Goal: Information Seeking & Learning: Learn about a topic

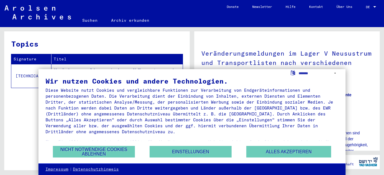
scroll to position [34, 0]
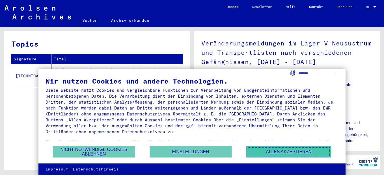
click at [258, 154] on button "Alles akzeptieren" at bounding box center [288, 152] width 85 height 12
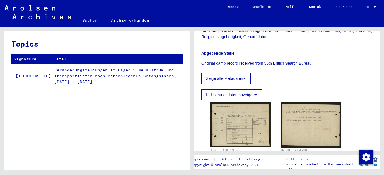
scroll to position [192, 0]
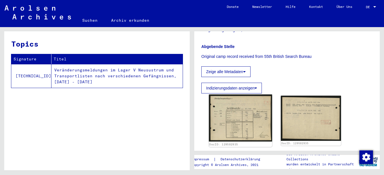
click at [236, 127] on img at bounding box center [240, 117] width 63 height 47
click at [249, 107] on img at bounding box center [240, 117] width 63 height 47
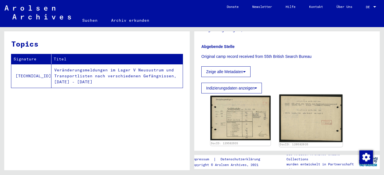
click at [295, 115] on img at bounding box center [310, 118] width 63 height 48
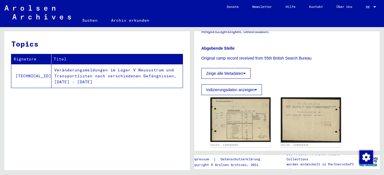
scroll to position [195, 0]
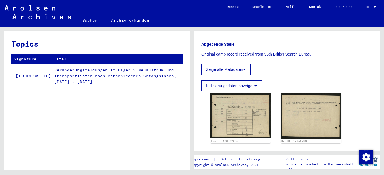
click at [238, 84] on button "Indizierungsdaten anzeigen" at bounding box center [231, 86] width 60 height 11
click at [110, 71] on td "Veränderungsmeldungen im Lager V Neusustrum und Transportlisten nach verschiede…" at bounding box center [116, 76] width 131 height 24
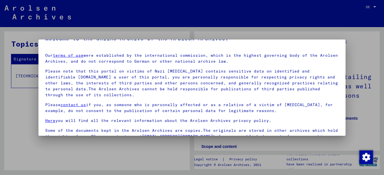
scroll to position [46, 0]
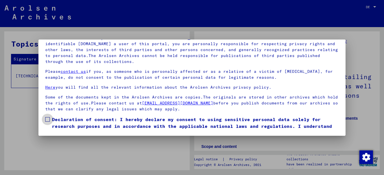
click at [46, 120] on span at bounding box center [47, 119] width 5 height 5
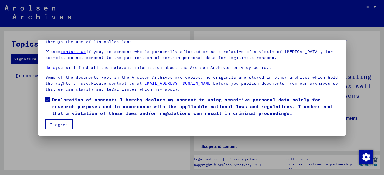
scroll to position [21, 0]
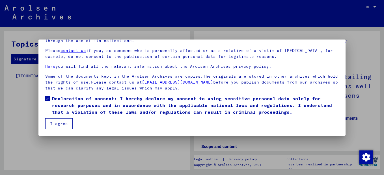
click at [66, 122] on button "I agree" at bounding box center [58, 123] width 27 height 11
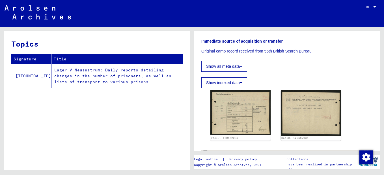
scroll to position [209, 0]
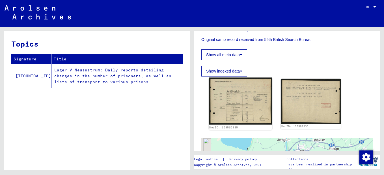
click at [223, 96] on img at bounding box center [240, 101] width 63 height 47
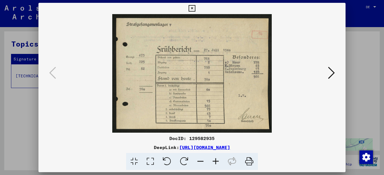
click at [214, 160] on icon at bounding box center [215, 161] width 15 height 17
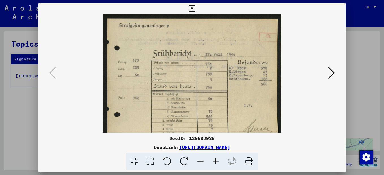
click at [214, 160] on icon at bounding box center [215, 161] width 15 height 17
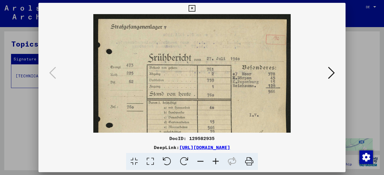
click at [214, 160] on icon at bounding box center [215, 161] width 15 height 17
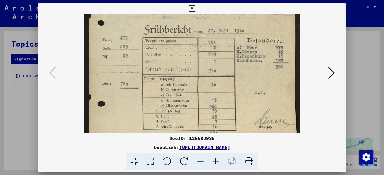
scroll to position [42, 0]
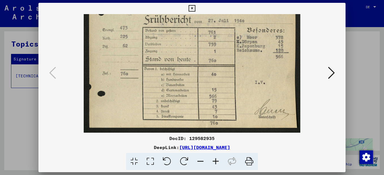
drag, startPoint x: 227, startPoint y: 106, endPoint x: 228, endPoint y: 59, distance: 46.3
click at [228, 59] on img at bounding box center [192, 52] width 216 height 161
click at [245, 76] on img at bounding box center [192, 52] width 216 height 161
click at [333, 72] on icon at bounding box center [331, 73] width 7 height 14
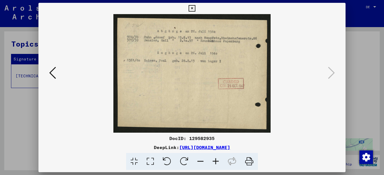
click at [48, 67] on button at bounding box center [52, 73] width 10 height 16
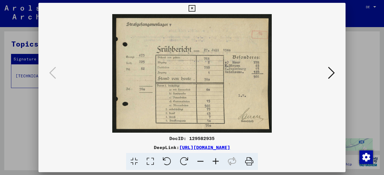
click at [332, 75] on icon at bounding box center [331, 73] width 7 height 14
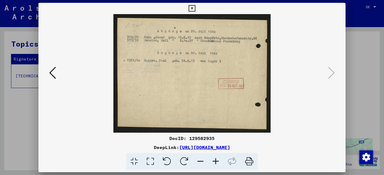
click at [215, 147] on link "[URL][DOMAIN_NAME]" at bounding box center [204, 148] width 51 height 6
click at [230, 146] on link "[URL][DOMAIN_NAME]" at bounding box center [204, 148] width 51 height 6
